Goal: Task Accomplishment & Management: Use online tool/utility

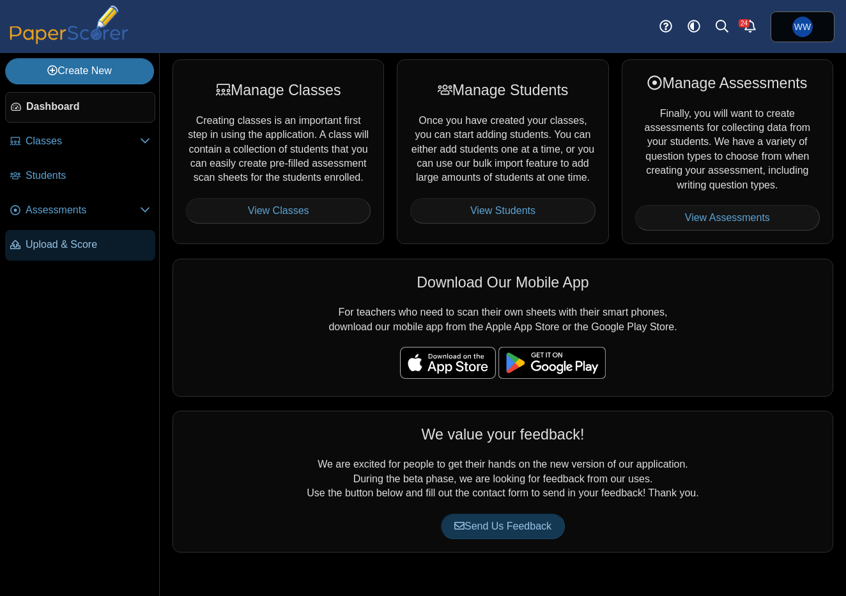
click at [98, 261] on link "Upload & Score" at bounding box center [80, 245] width 150 height 31
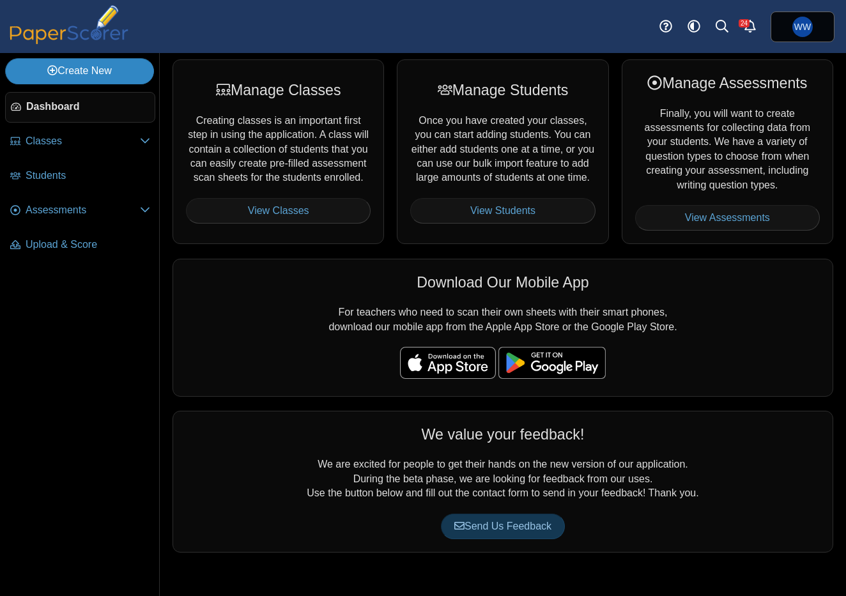
click at [104, 63] on link "Create New" at bounding box center [79, 71] width 149 height 26
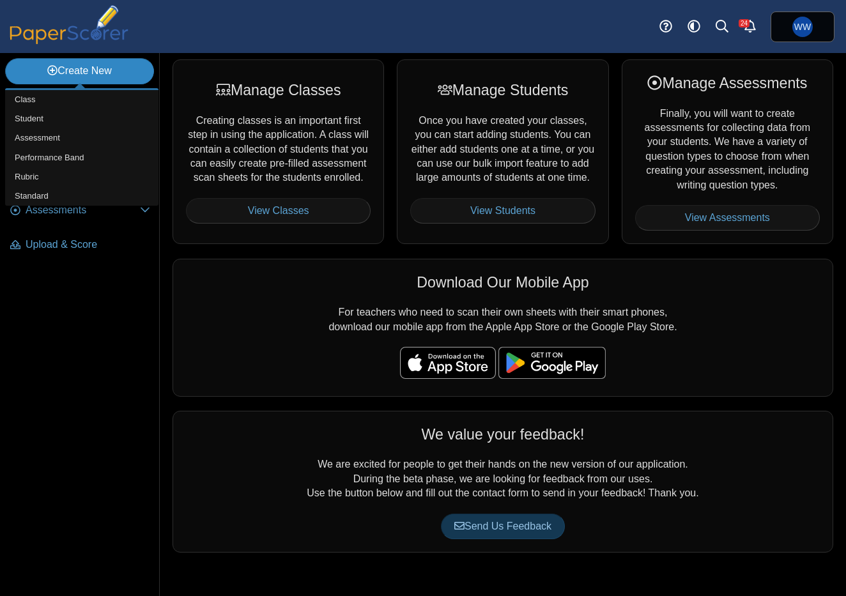
click at [64, 81] on link "Create New" at bounding box center [79, 71] width 149 height 26
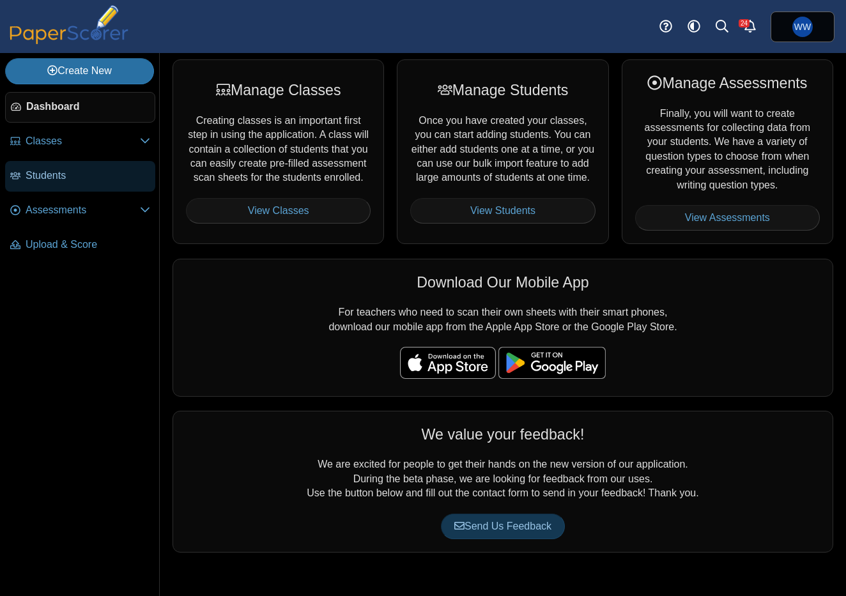
click at [72, 180] on span "Students" at bounding box center [88, 176] width 125 height 14
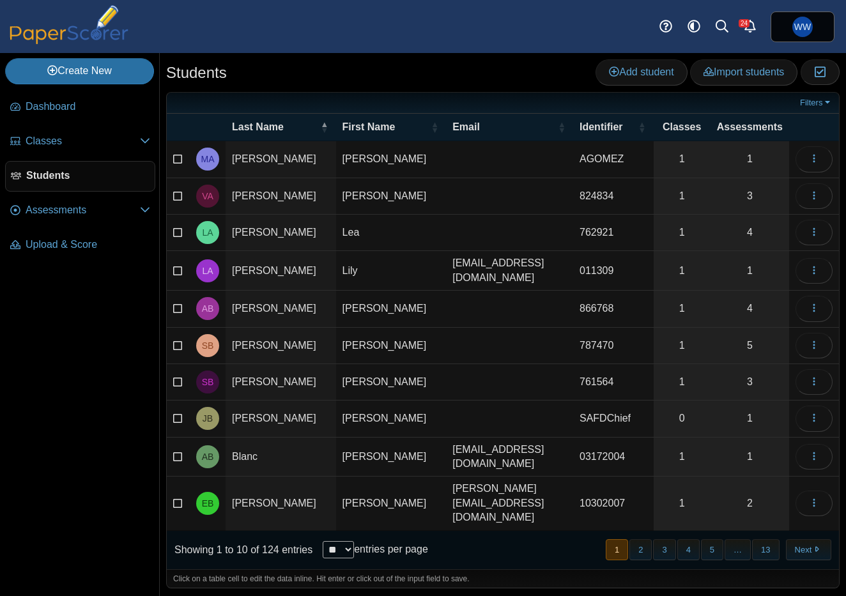
click at [95, 196] on li "Students" at bounding box center [80, 178] width 150 height 35
click at [77, 147] on span "Classes" at bounding box center [83, 141] width 114 height 14
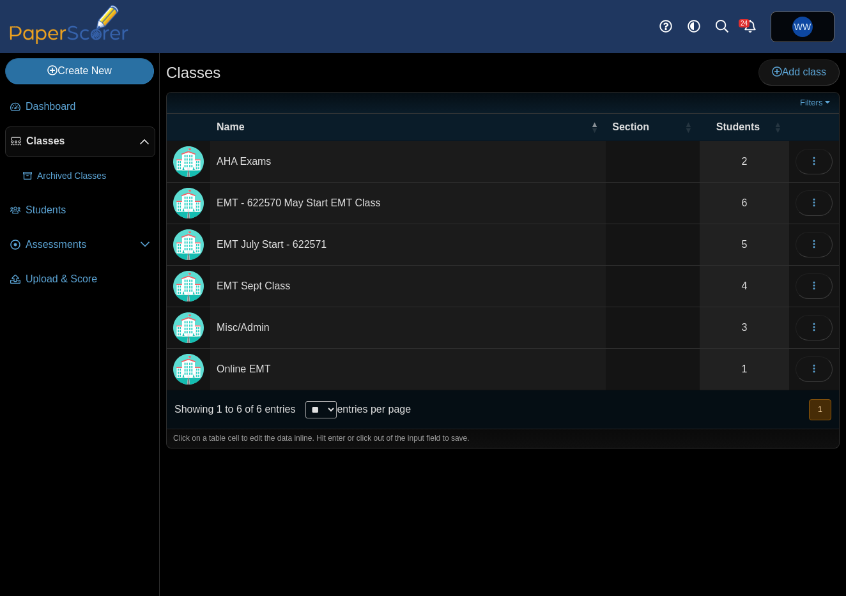
click at [263, 315] on td "Misc/Admin" at bounding box center [408, 328] width 396 height 42
click at [190, 153] on img "Locally created class" at bounding box center [188, 161] width 31 height 31
click at [236, 158] on td "AHA Exams" at bounding box center [408, 162] width 396 height 42
click at [748, 162] on link "2" at bounding box center [744, 161] width 89 height 41
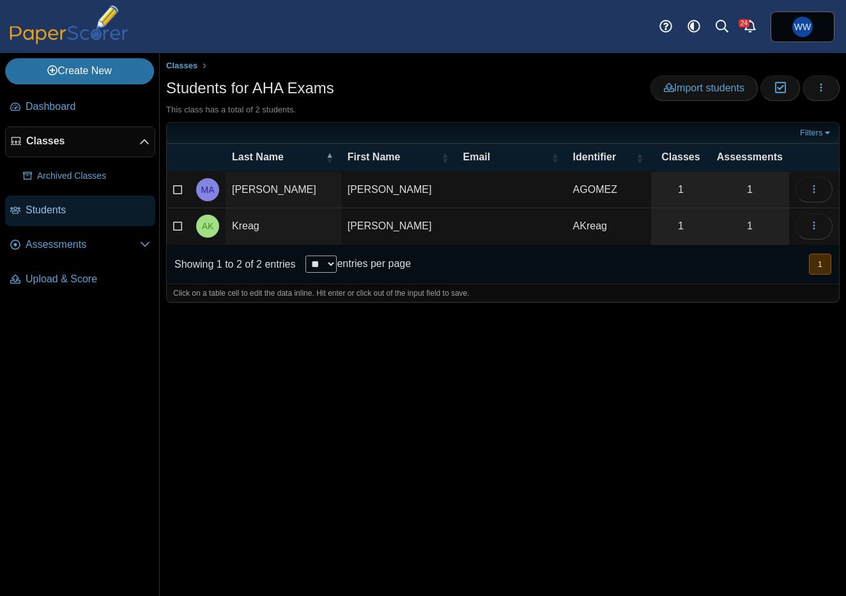
click at [81, 222] on link "Students" at bounding box center [80, 211] width 150 height 31
click at [840, 90] on div "Classes Students for AHA Exams Import students Moderation 0 Loading…" at bounding box center [503, 324] width 686 height 543
click at [830, 90] on button "button" at bounding box center [821, 88] width 37 height 26
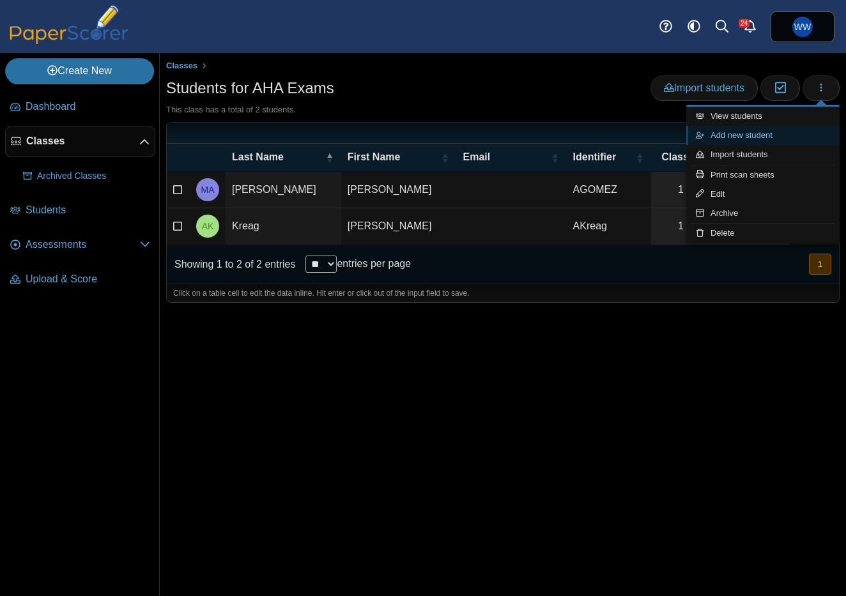
click at [807, 137] on link "Add new student" at bounding box center [762, 135] width 153 height 19
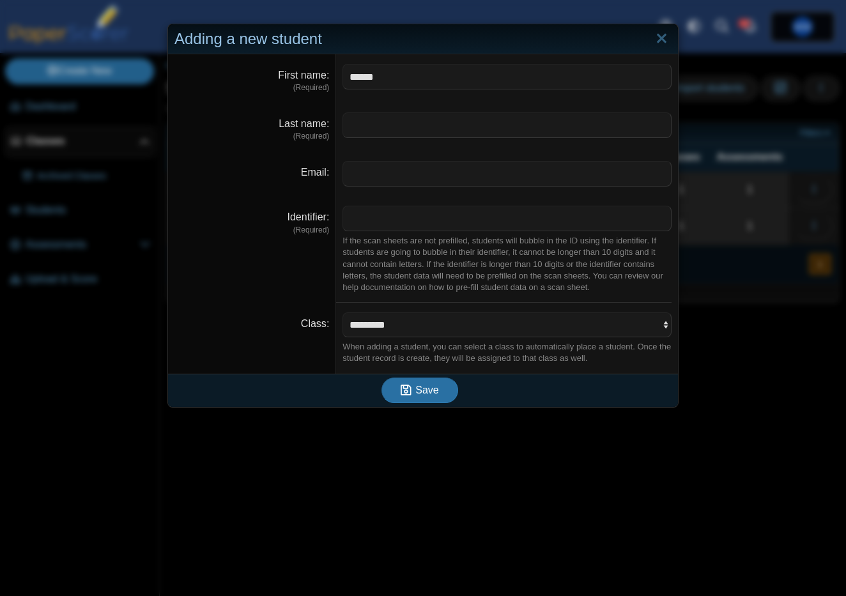
type input "******"
type input "*****"
click at [605, 289] on div "If the scan sheets are not prefilled, students will bubble in the ID using the …" at bounding box center [507, 264] width 329 height 58
click at [460, 219] on input "Identifier" at bounding box center [507, 219] width 329 height 26
type input "******"
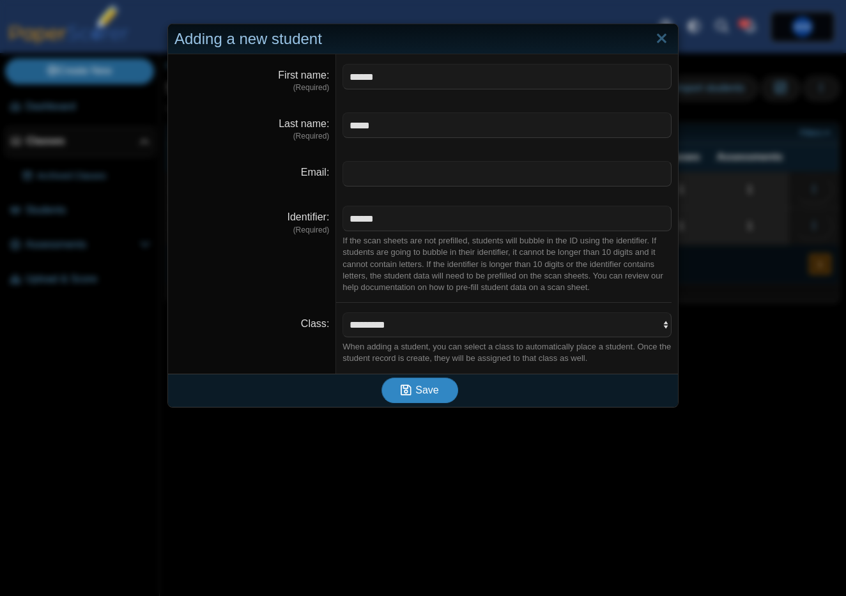
click at [413, 378] on button "Save" at bounding box center [420, 391] width 77 height 26
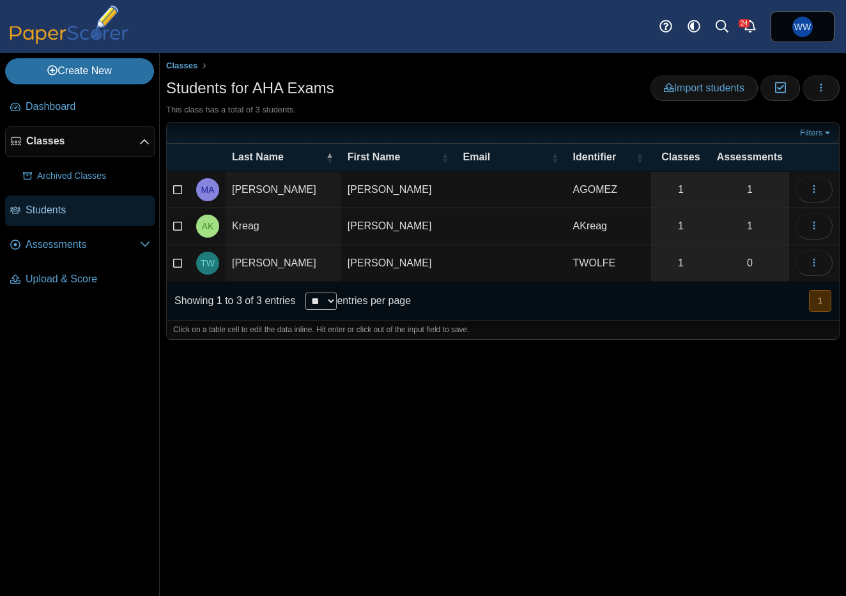
click at [53, 219] on link "Students" at bounding box center [80, 211] width 150 height 31
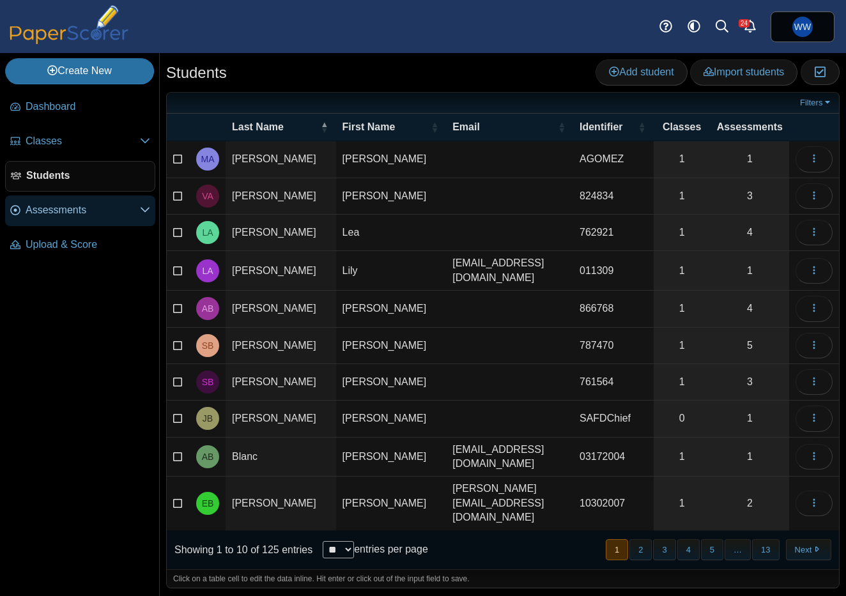
click at [126, 226] on link "Assessments" at bounding box center [80, 211] width 150 height 31
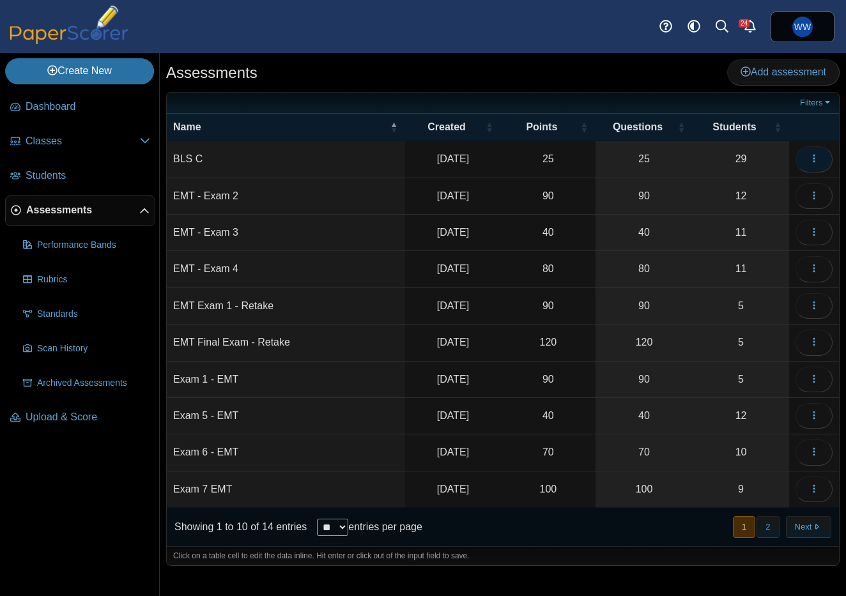
click at [817, 157] on icon "button" at bounding box center [814, 158] width 10 height 10
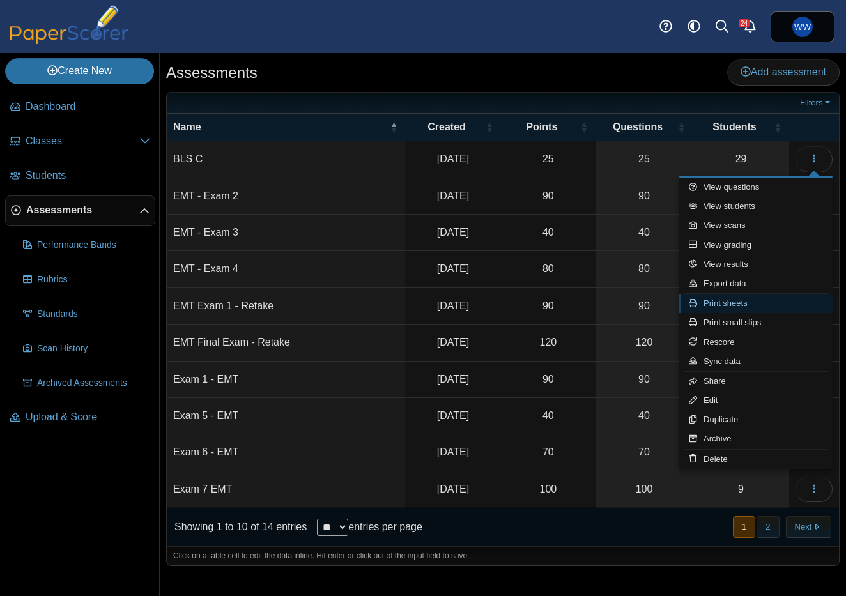
click at [707, 305] on link "Print sheets" at bounding box center [755, 303] width 153 height 19
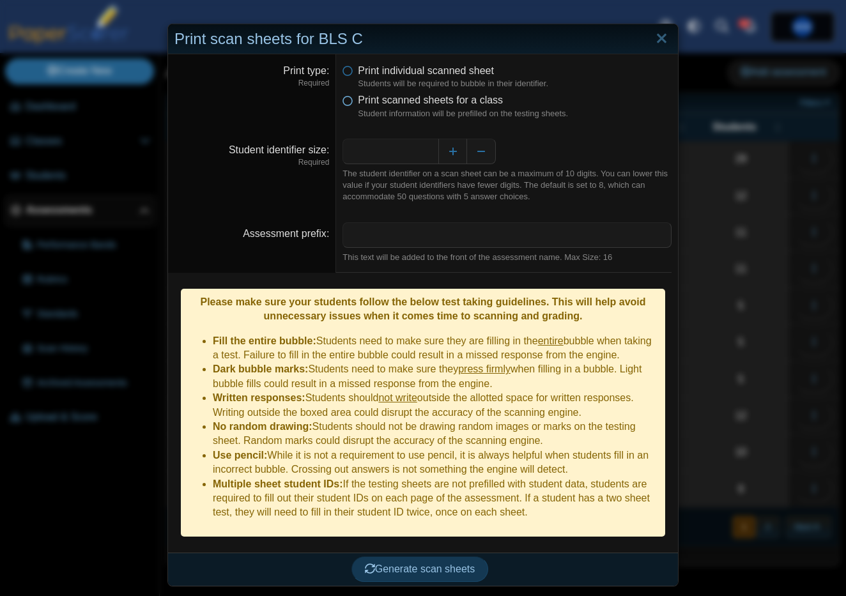
click at [468, 105] on span "Print scanned sheets for a class" at bounding box center [430, 100] width 145 height 11
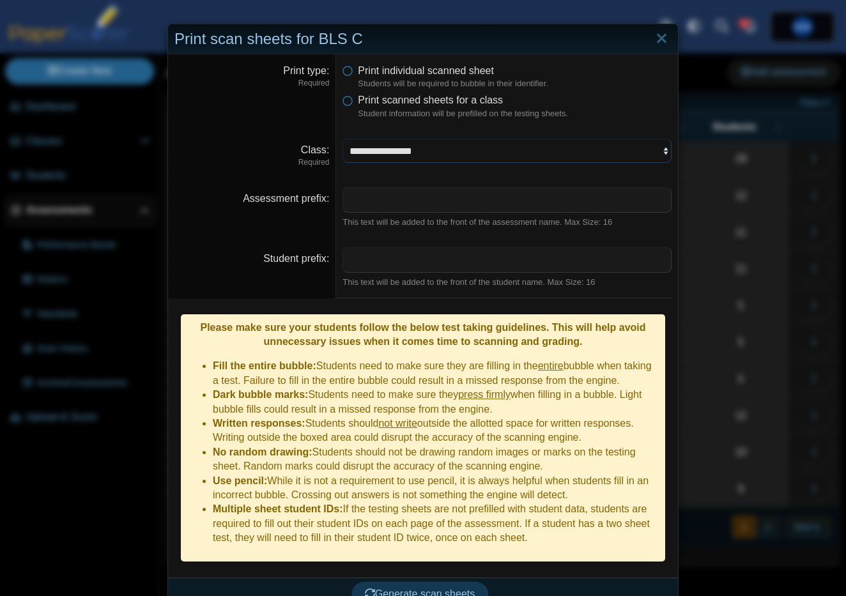
select select "**********"
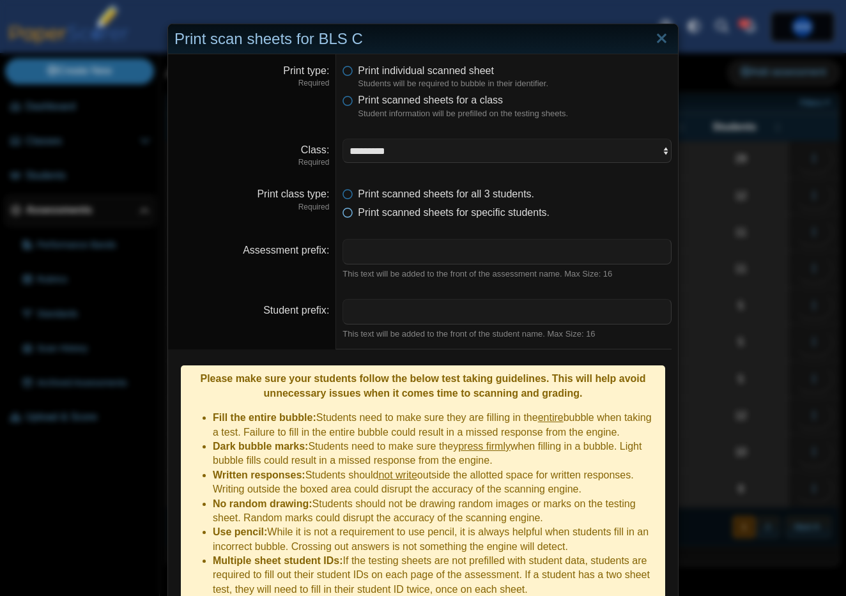
click at [530, 207] on span "Print scanned sheets for specific students." at bounding box center [454, 212] width 192 height 11
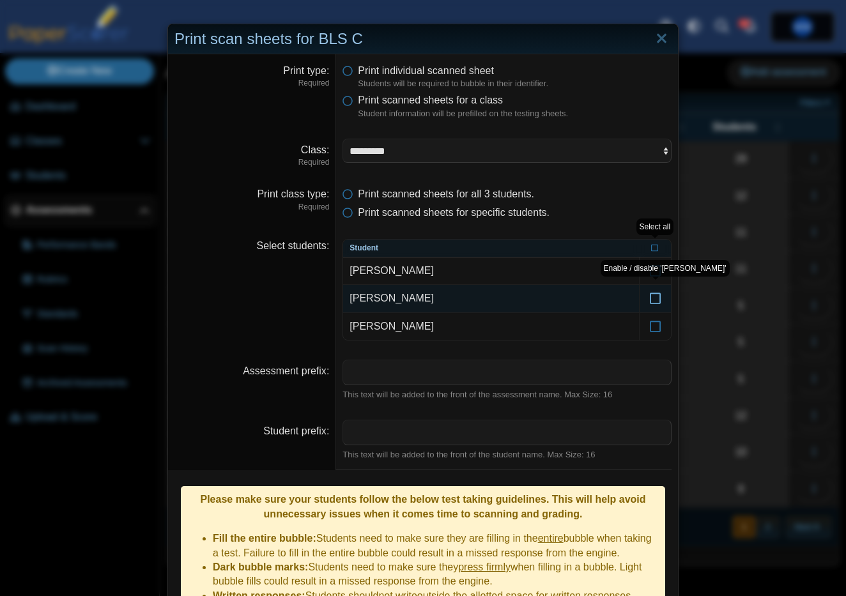
click at [654, 287] on icon at bounding box center [655, 293] width 13 height 12
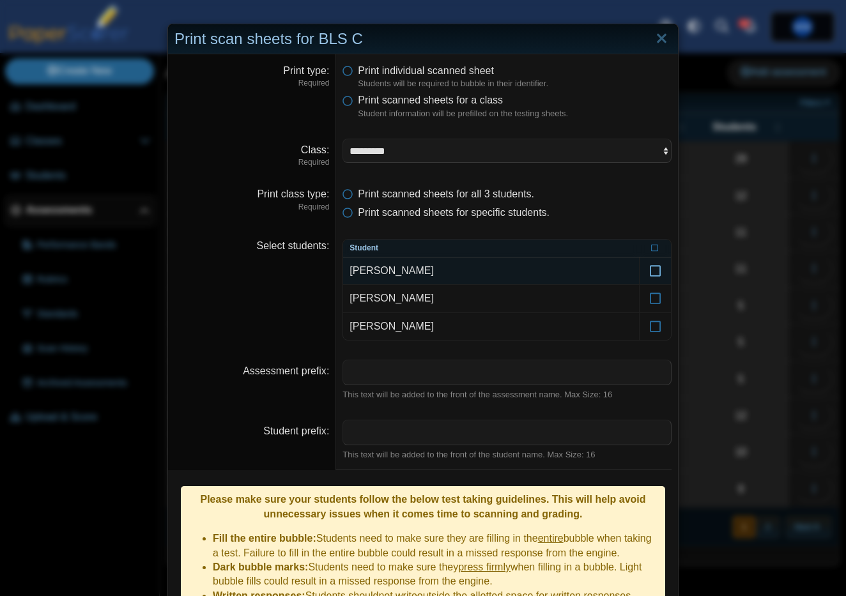
click at [654, 271] on icon at bounding box center [655, 265] width 13 height 12
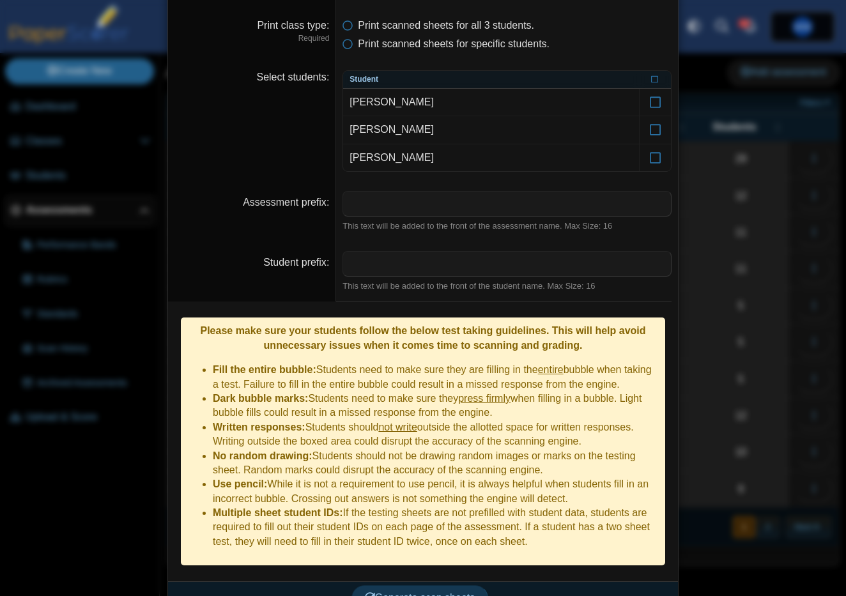
scroll to position [168, 0]
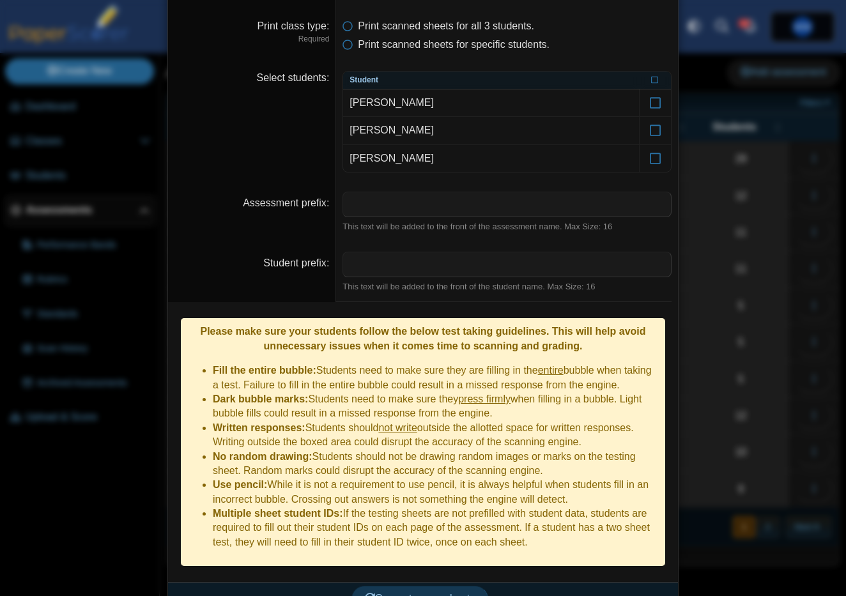
click at [572, 478] on li "Use pencil: While it is not a requirement to use pencil, it is always helpful w…" at bounding box center [436, 492] width 446 height 29
click at [392, 593] on span "Generate scan sheets" at bounding box center [420, 598] width 111 height 11
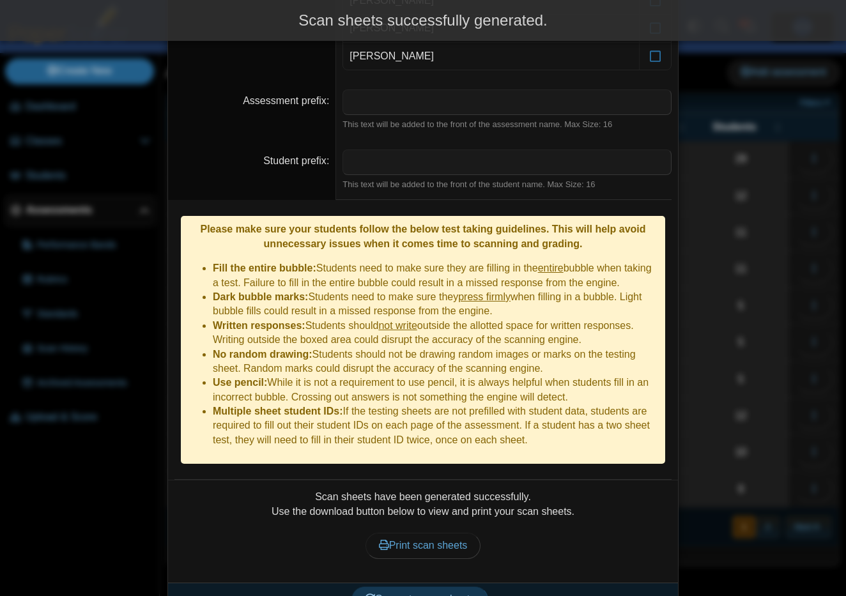
scroll to position [270, 0]
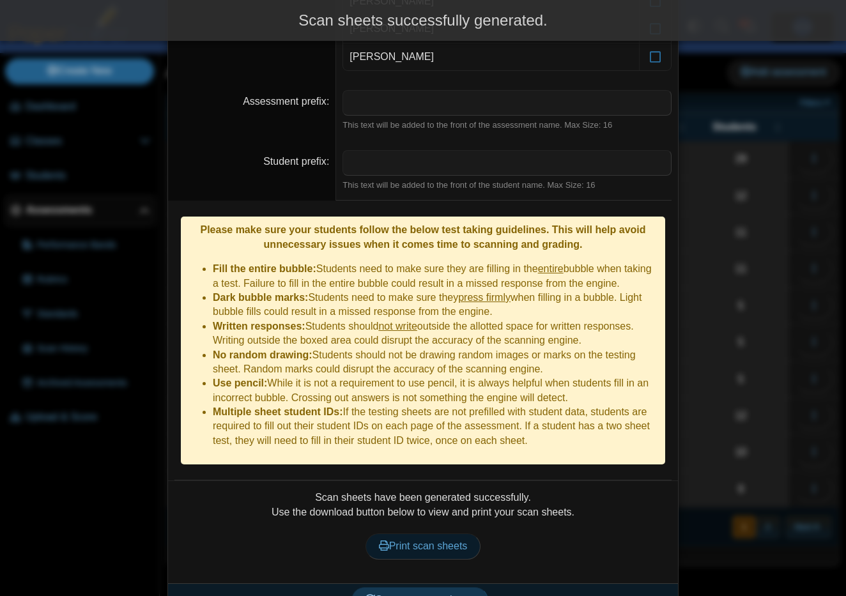
click at [408, 534] on link "Print scan sheets" at bounding box center [424, 547] width 116 height 26
